Goal: Task Accomplishment & Management: Complete application form

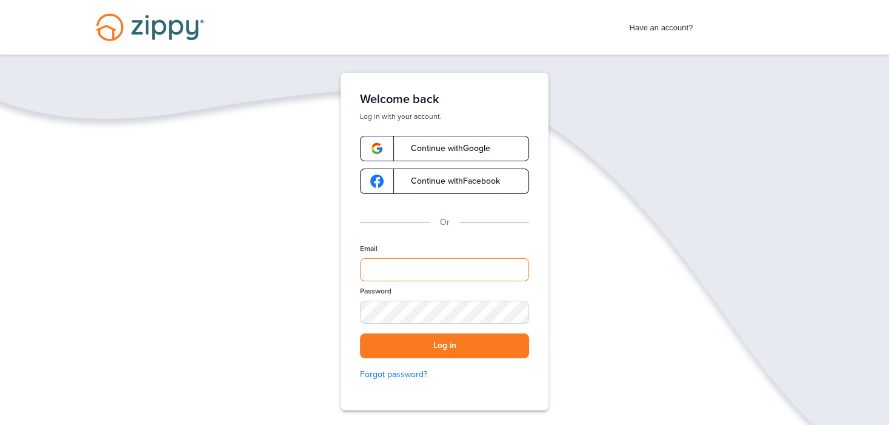
click at [400, 272] on input "Email" at bounding box center [444, 269] width 169 height 23
type input "**********"
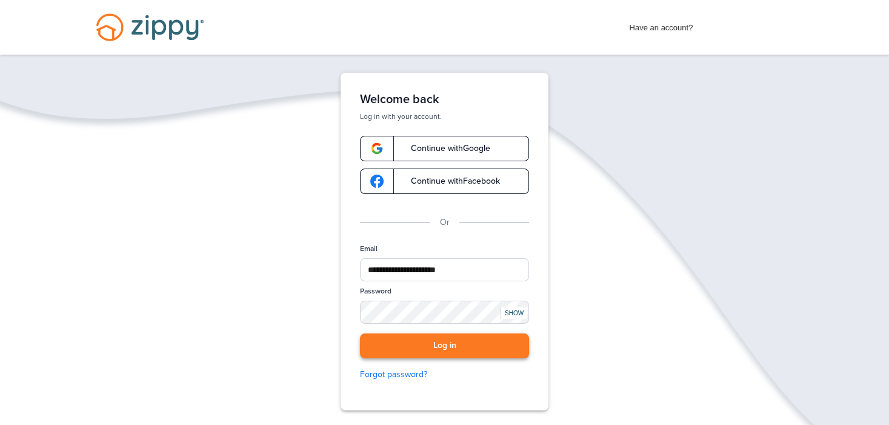
click at [450, 346] on button "Log in" at bounding box center [444, 345] width 169 height 25
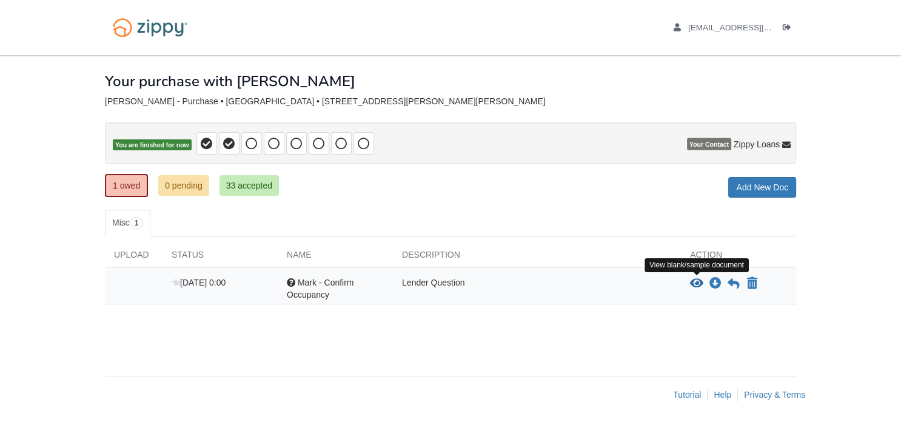
click at [697, 279] on icon "View Mark - Confirm Occupancy" at bounding box center [696, 284] width 13 height 12
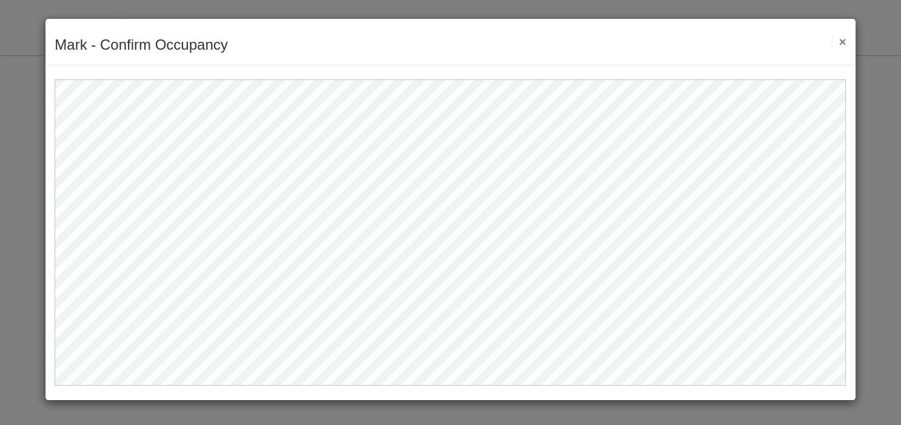
click at [840, 36] on button "×" at bounding box center [839, 41] width 14 height 13
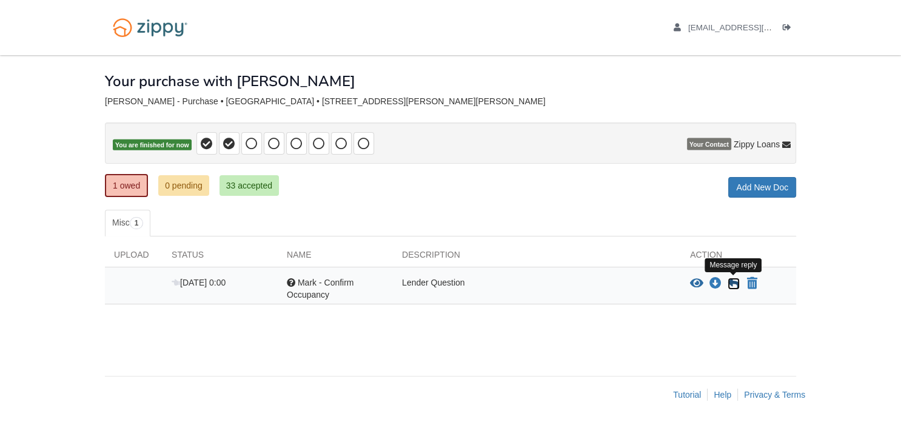
click at [736, 284] on icon at bounding box center [734, 284] width 12 height 12
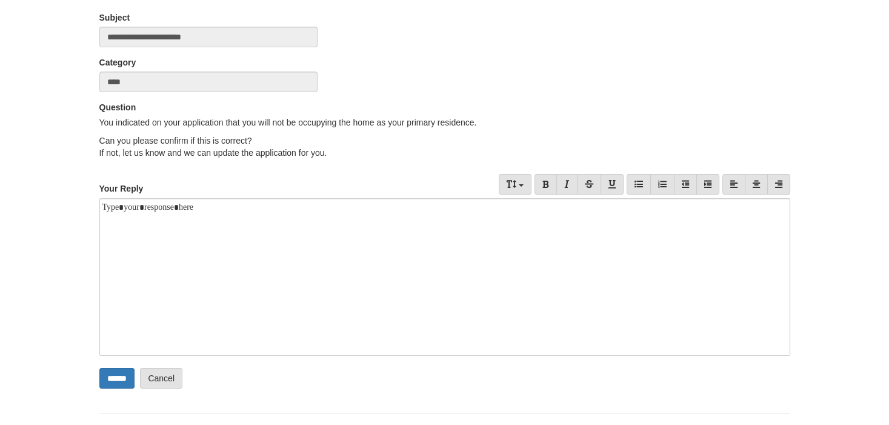
scroll to position [150, 0]
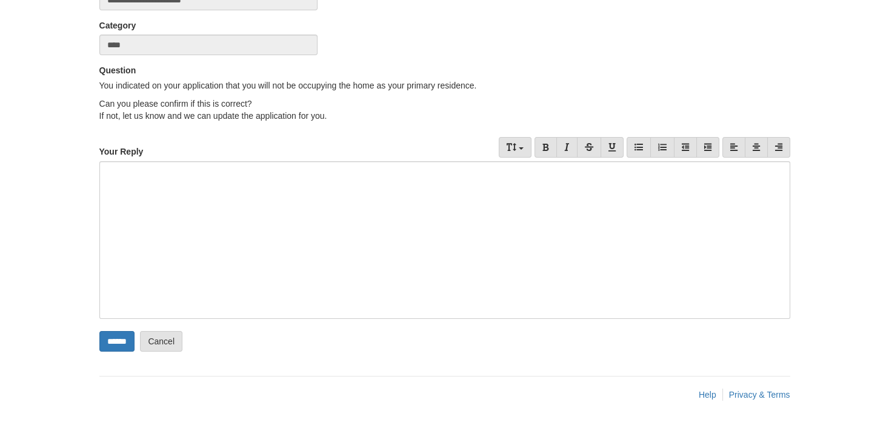
click at [130, 169] on div at bounding box center [444, 240] width 691 height 158
click at [110, 177] on div at bounding box center [444, 240] width 691 height 158
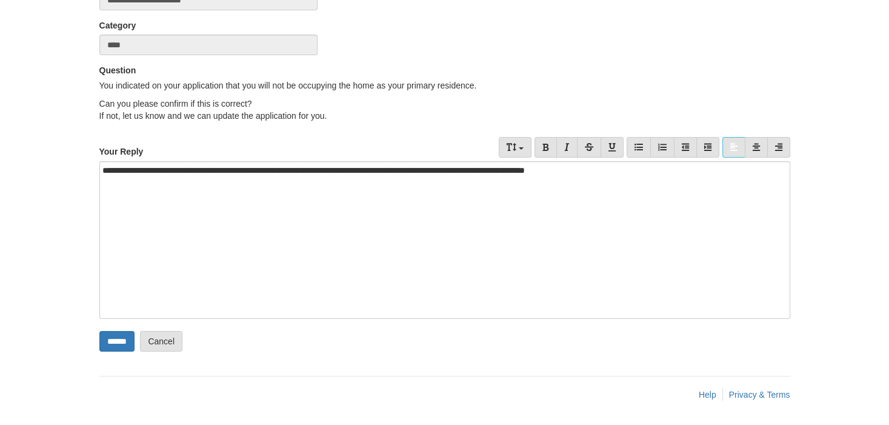
scroll to position [150, 0]
click at [121, 335] on input "******" at bounding box center [116, 342] width 35 height 21
